Goal: Information Seeking & Learning: Learn about a topic

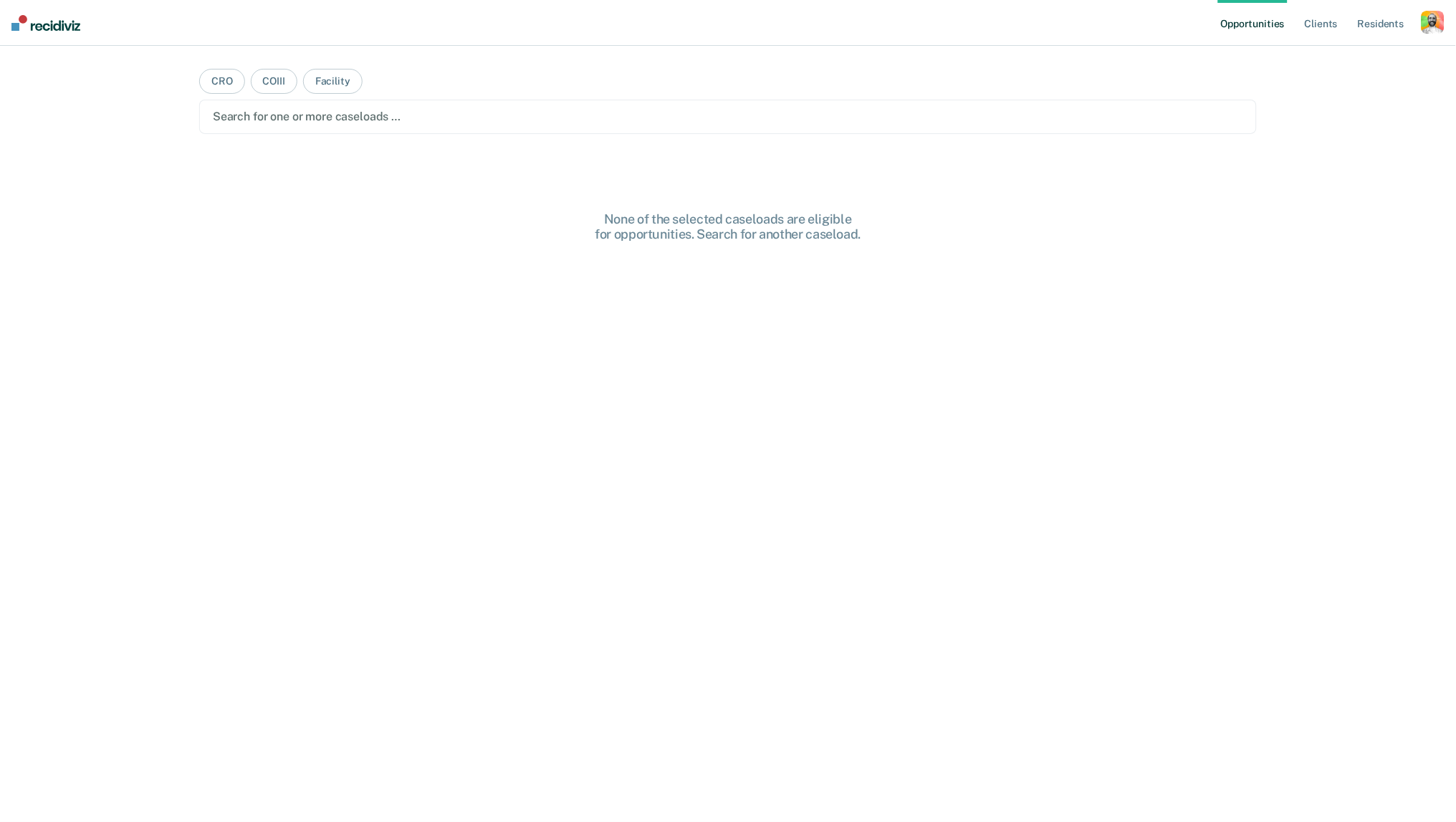
click at [1441, 31] on div "button" at bounding box center [1432, 22] width 23 height 23
click at [1346, 52] on link "Profile" at bounding box center [1375, 58] width 116 height 12
click at [1429, 32] on div "button" at bounding box center [1432, 22] width 23 height 23
click at [1332, 58] on link "Profile" at bounding box center [1375, 58] width 116 height 12
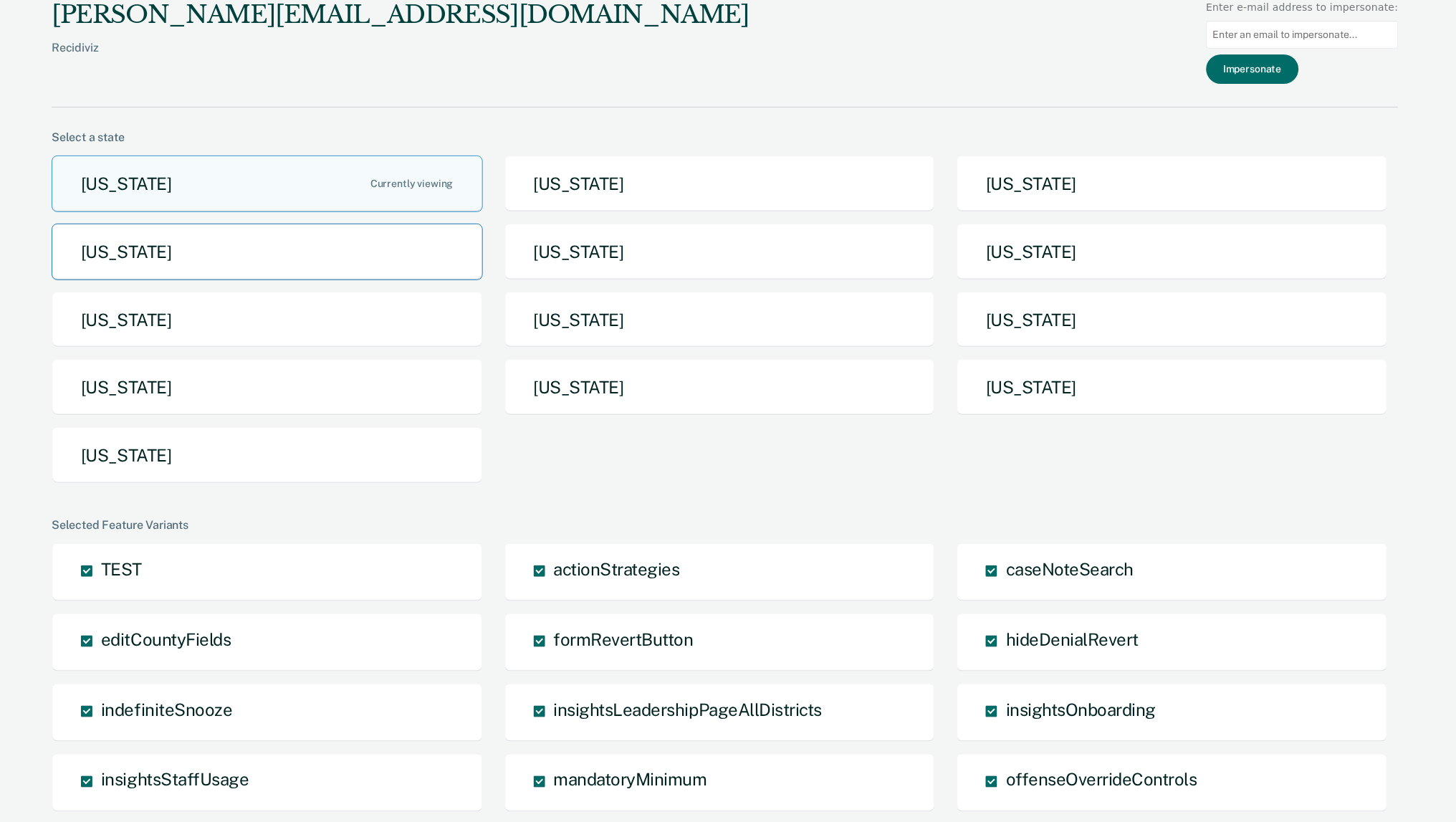
click at [356, 246] on button "[US_STATE]" at bounding box center [267, 252] width 432 height 56
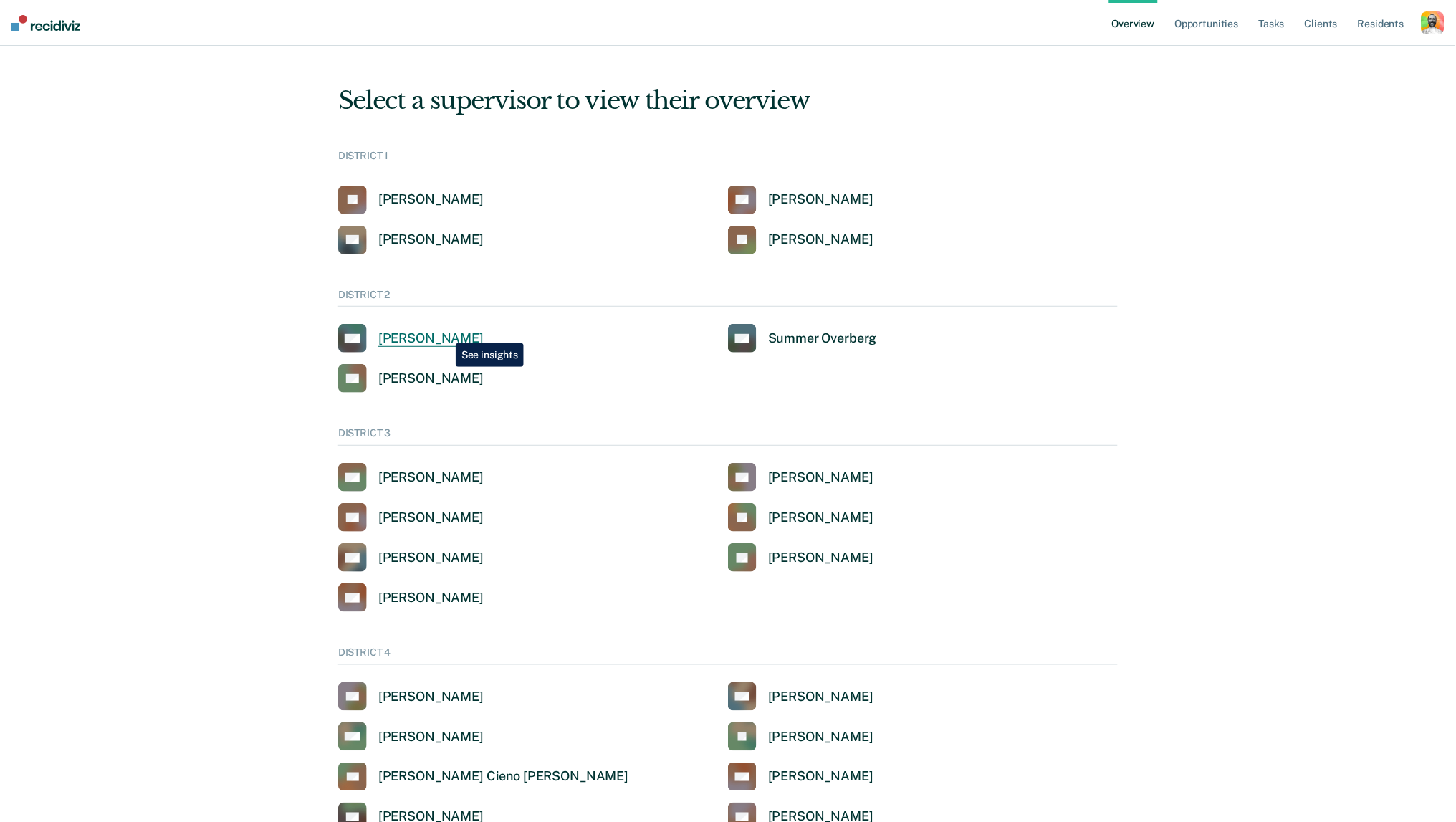
click at [445, 333] on div "[PERSON_NAME]" at bounding box center [431, 339] width 105 height 17
click at [434, 203] on div "[PERSON_NAME]" at bounding box center [431, 199] width 105 height 17
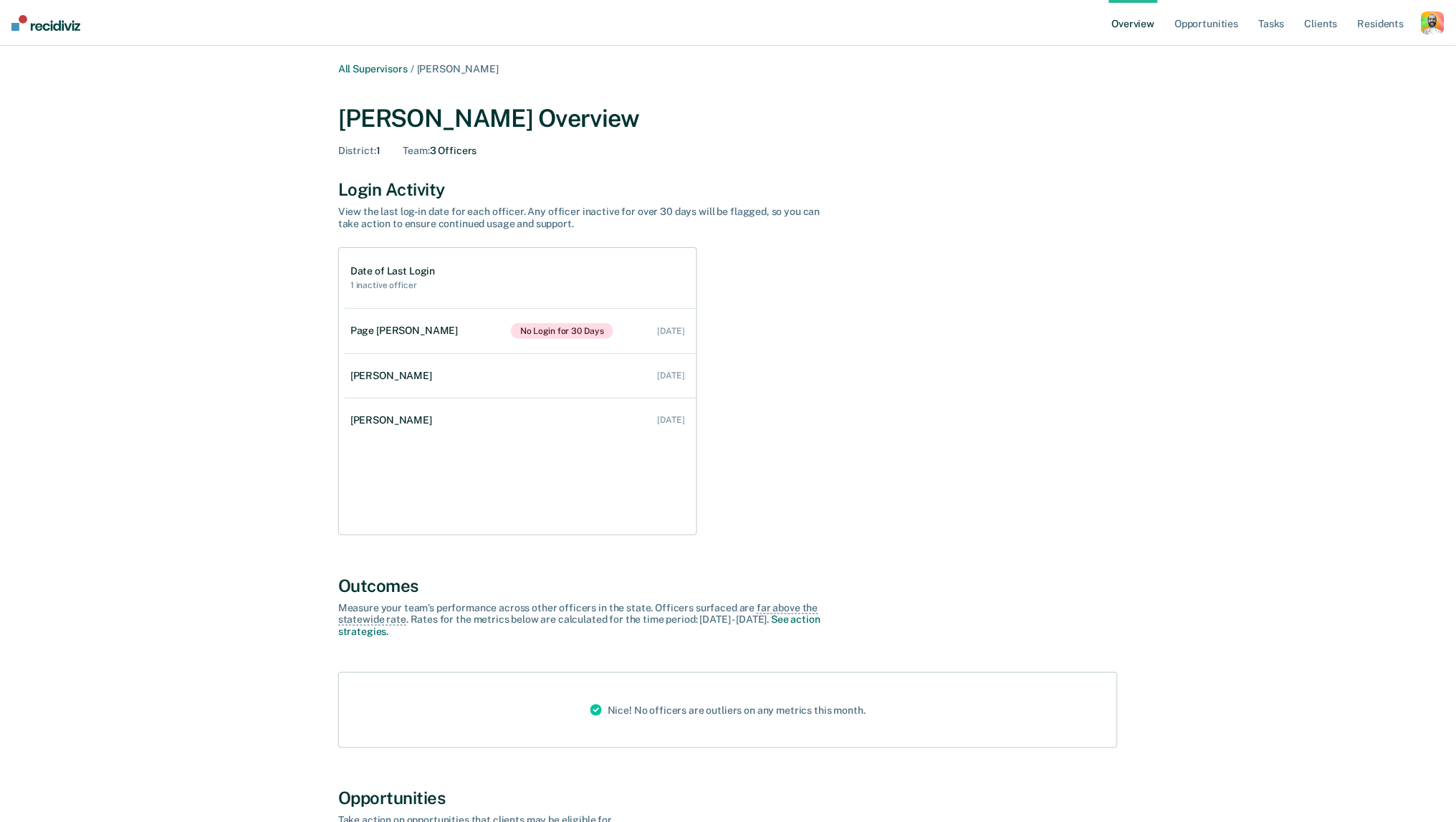
click at [386, 326] on div "Page [PERSON_NAME]" at bounding box center [407, 331] width 113 height 12
drag, startPoint x: 339, startPoint y: 116, endPoint x: 476, endPoint y: 125, distance: 137.3
click at [476, 125] on div "[PERSON_NAME] Overview" at bounding box center [728, 119] width 780 height 30
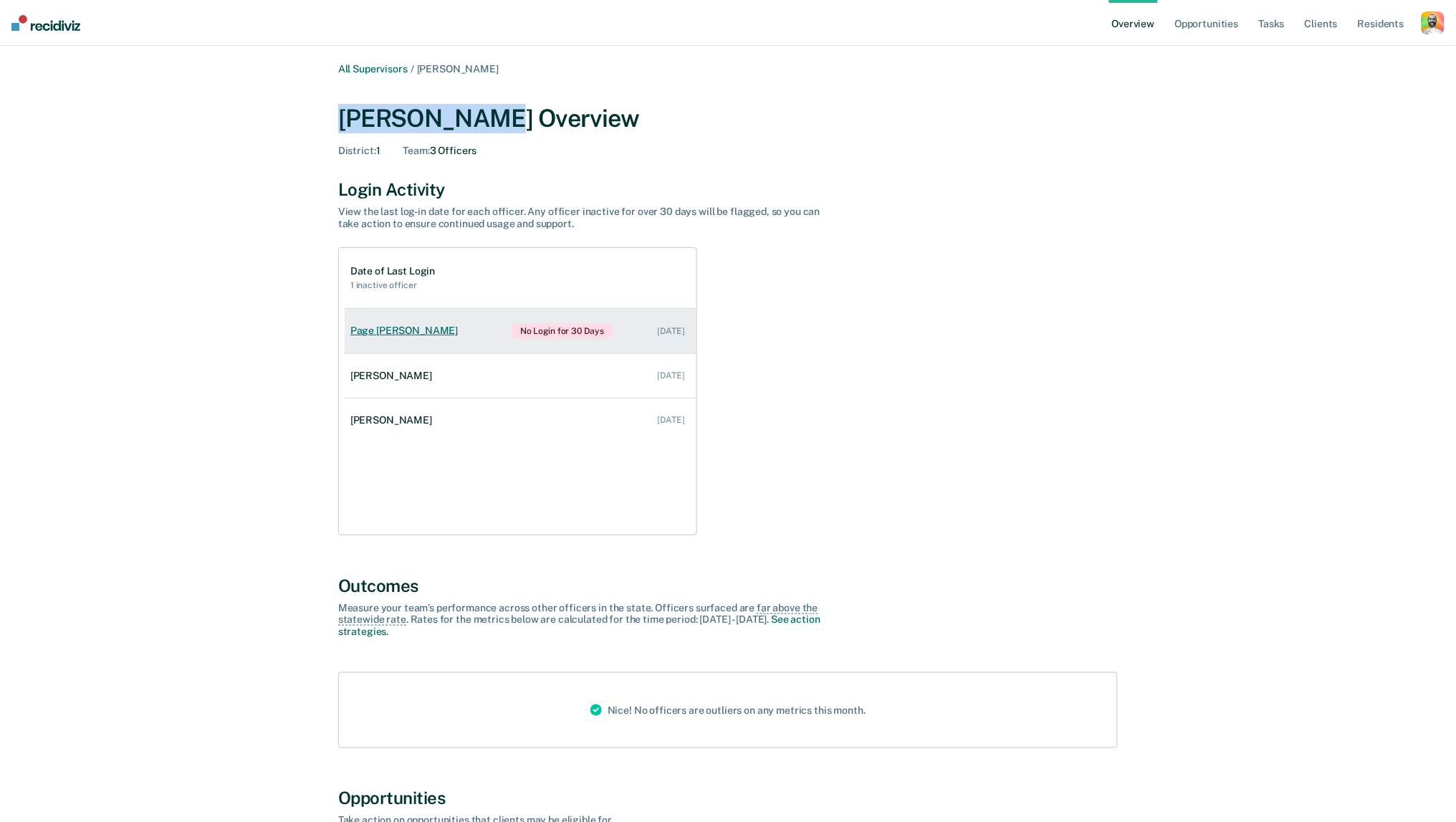
click at [402, 333] on div "Page [PERSON_NAME]" at bounding box center [407, 331] width 113 height 12
click at [396, 325] on div "Page [PERSON_NAME]" at bounding box center [407, 331] width 113 height 12
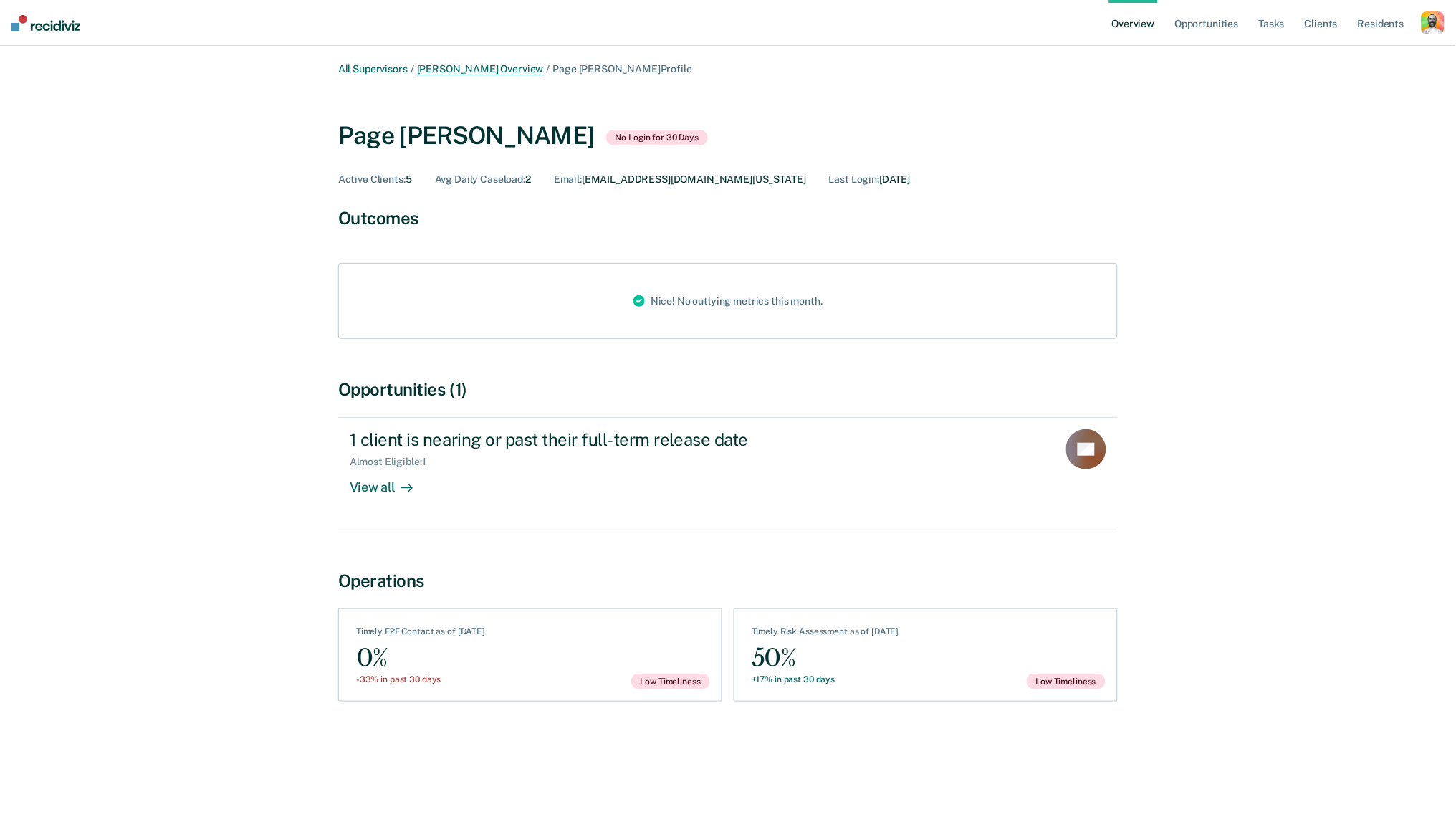
click at [507, 70] on link "[PERSON_NAME] Overview" at bounding box center [480, 69] width 127 height 12
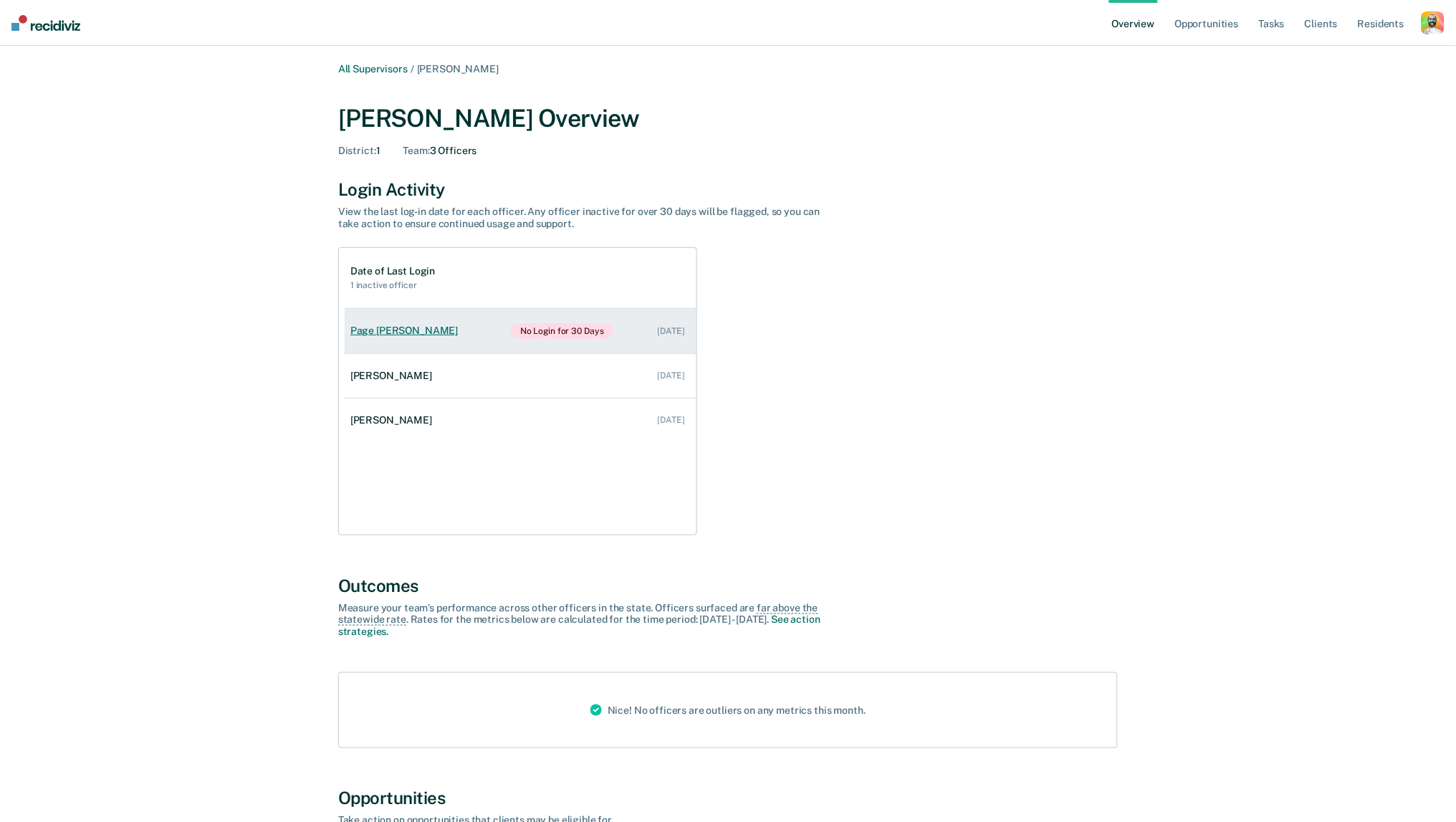
click at [398, 336] on link "Page [PERSON_NAME] No Login for 30 Days [DATE]" at bounding box center [520, 331] width 351 height 45
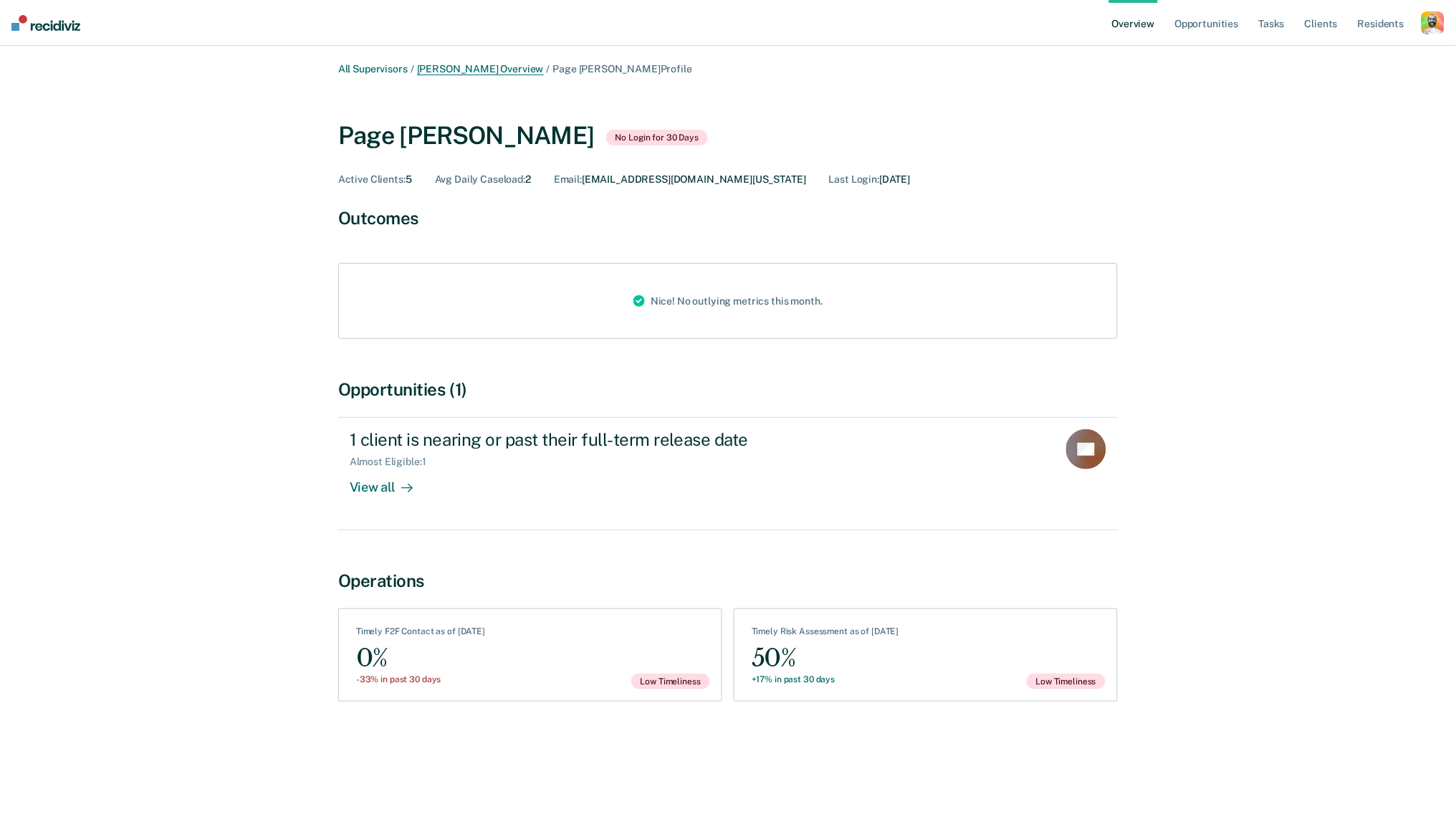
click at [509, 68] on link "[PERSON_NAME] Overview" at bounding box center [480, 69] width 127 height 12
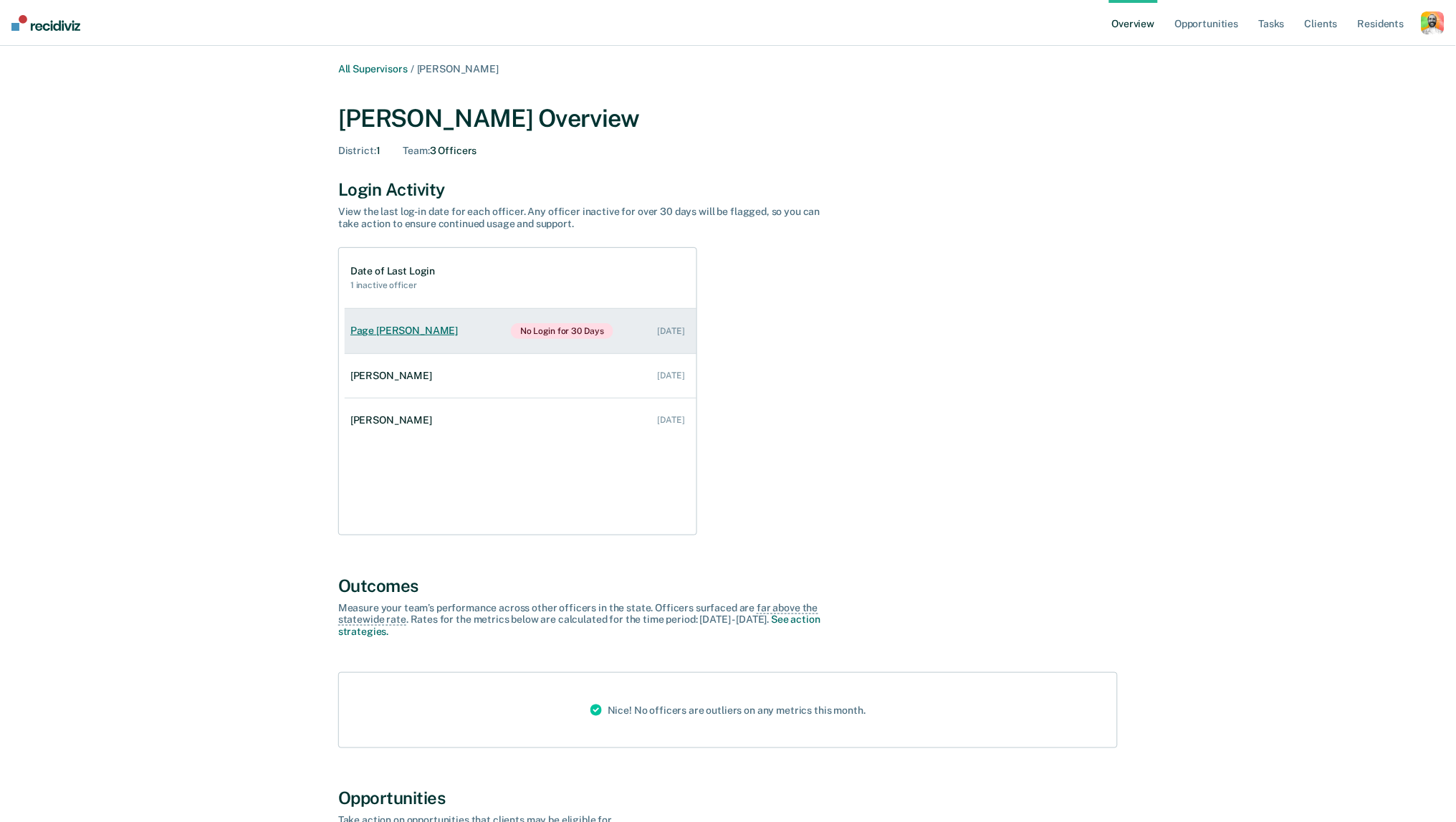
click at [410, 328] on div "Page [PERSON_NAME]" at bounding box center [407, 331] width 113 height 12
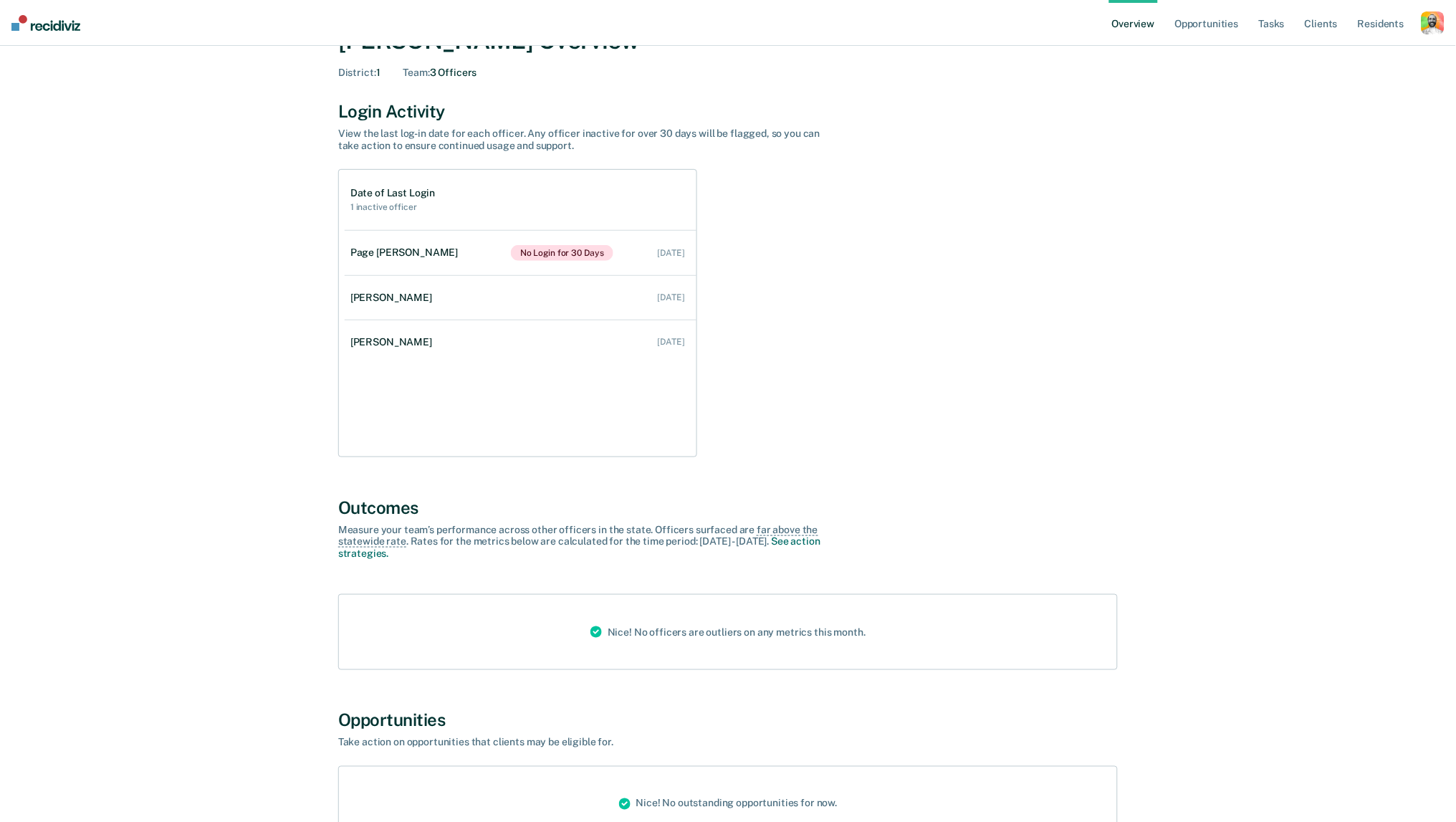
scroll to position [84, 0]
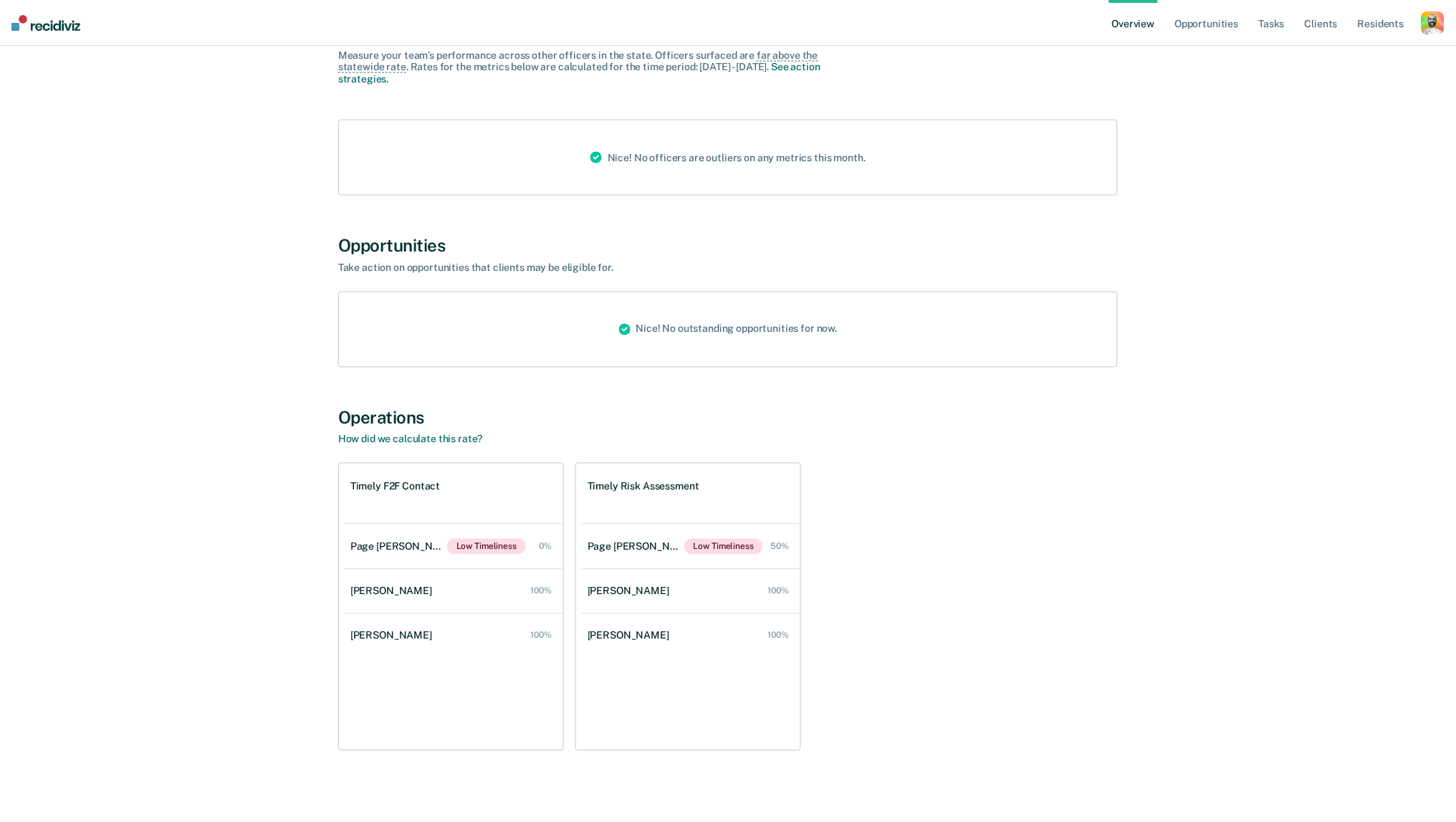
scroll to position [552, 0]
